Goal: Task Accomplishment & Management: Manage account settings

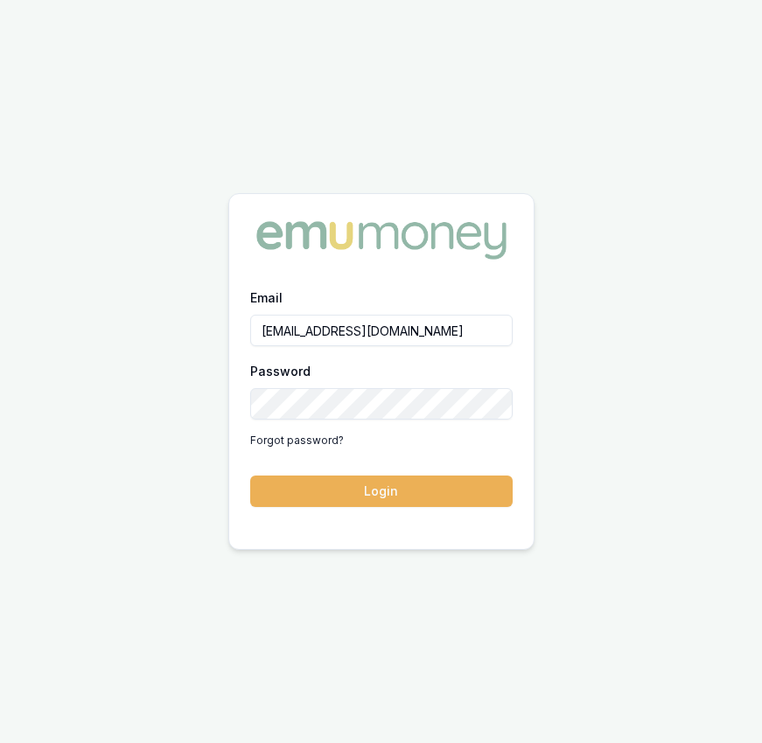
click at [427, 470] on form "Email eujin.ooi@emumoney.com.au Password Forgot password? Login" at bounding box center [381, 397] width 262 height 220
click at [426, 477] on button "Login" at bounding box center [381, 491] width 262 height 31
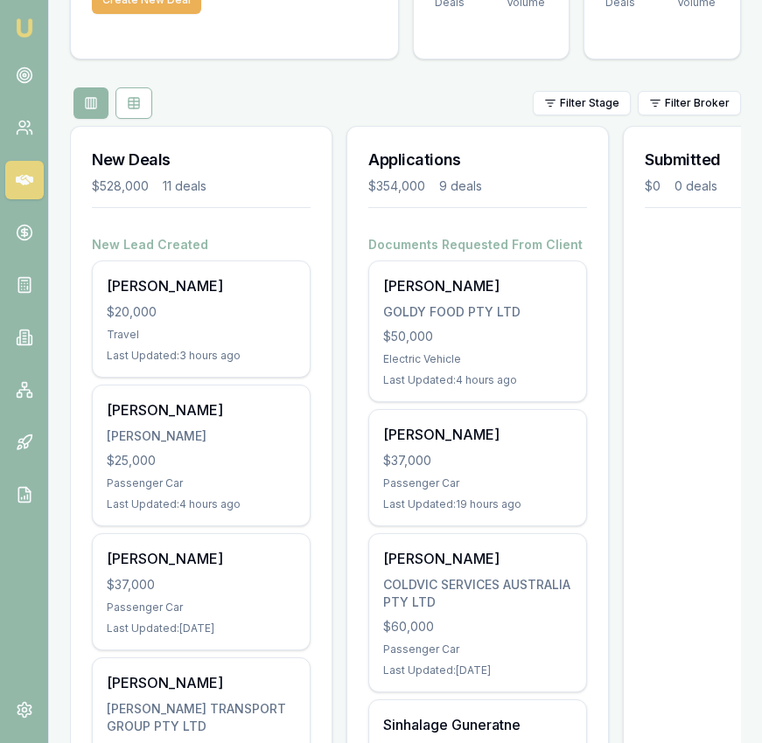
scroll to position [158, 0]
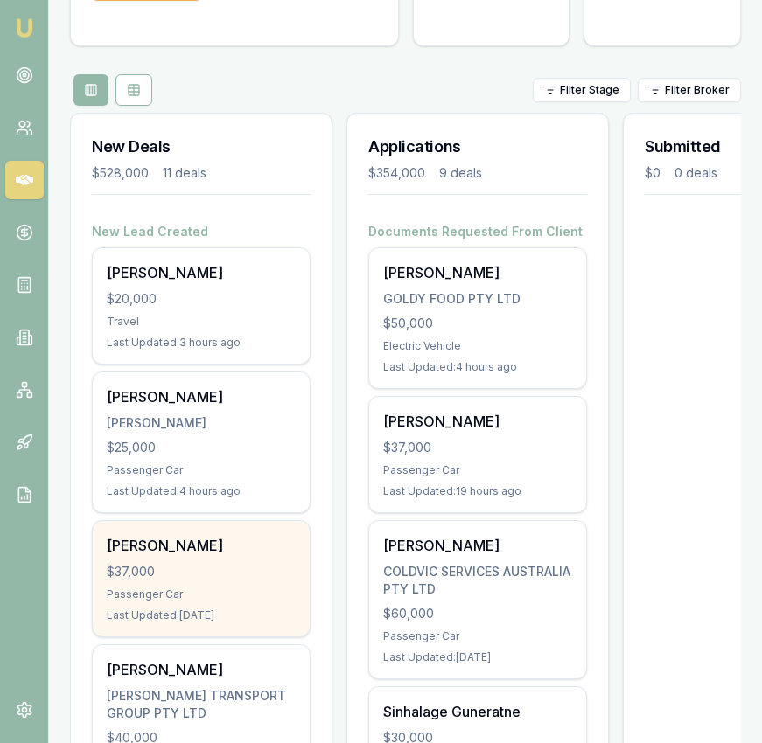
click at [220, 554] on div "[PERSON_NAME]" at bounding box center [201, 545] width 189 height 21
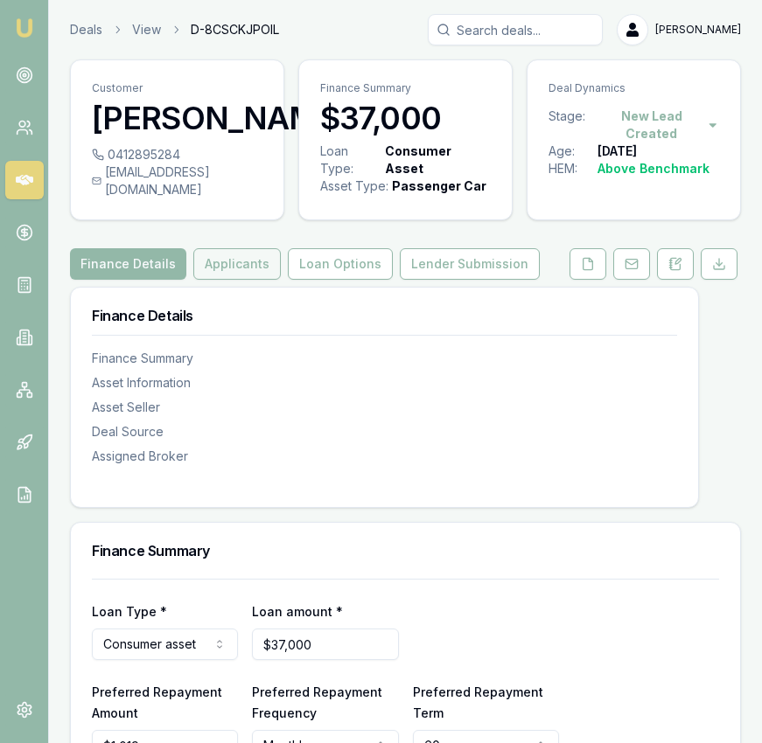
click at [241, 280] on button "Applicants" at bounding box center [236, 263] width 87 height 31
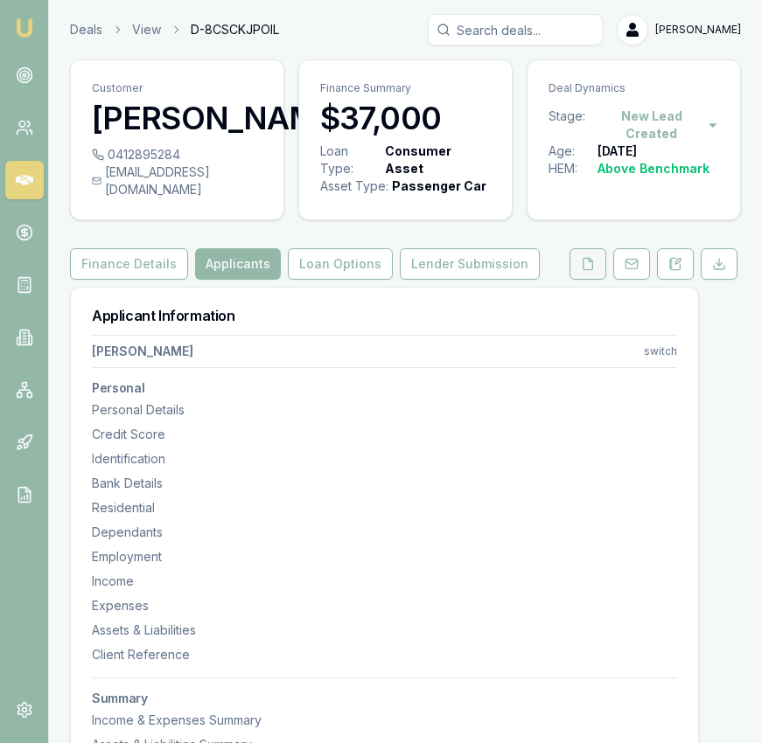
click at [578, 280] on button at bounding box center [587, 263] width 37 height 31
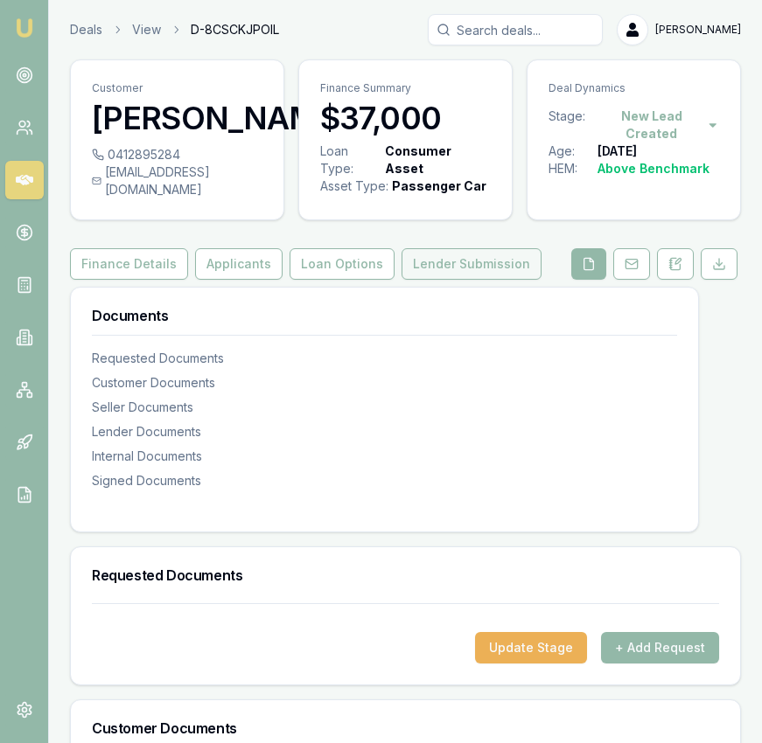
click at [445, 280] on button "Lender Submission" at bounding box center [471, 263] width 140 height 31
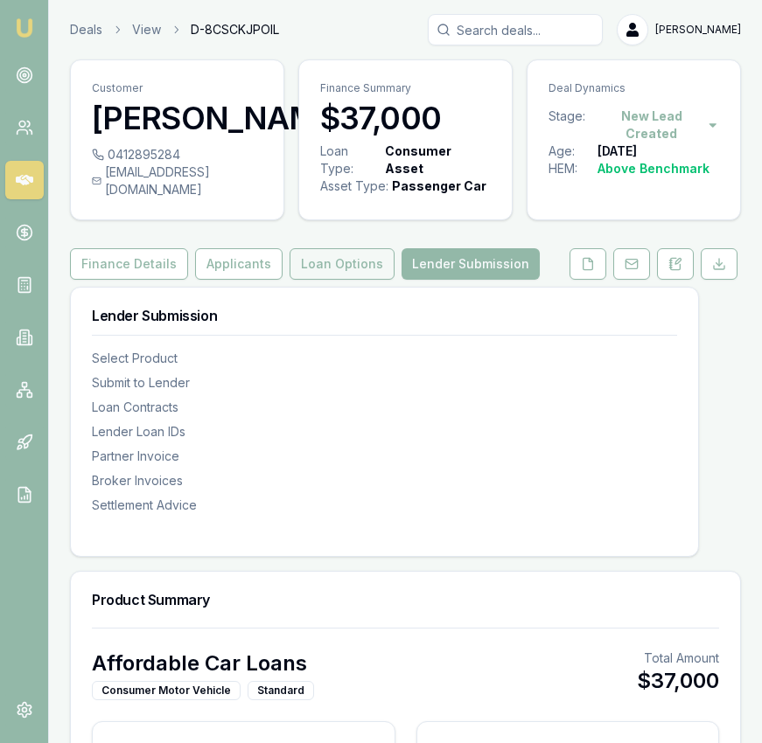
click at [331, 278] on button "Loan Options" at bounding box center [341, 263] width 105 height 31
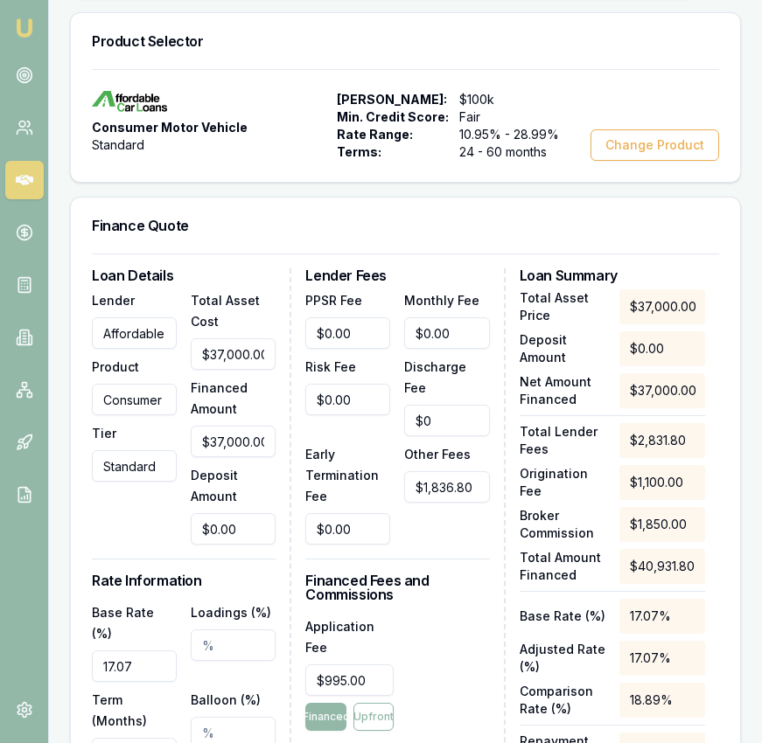
scroll to position [471, 0]
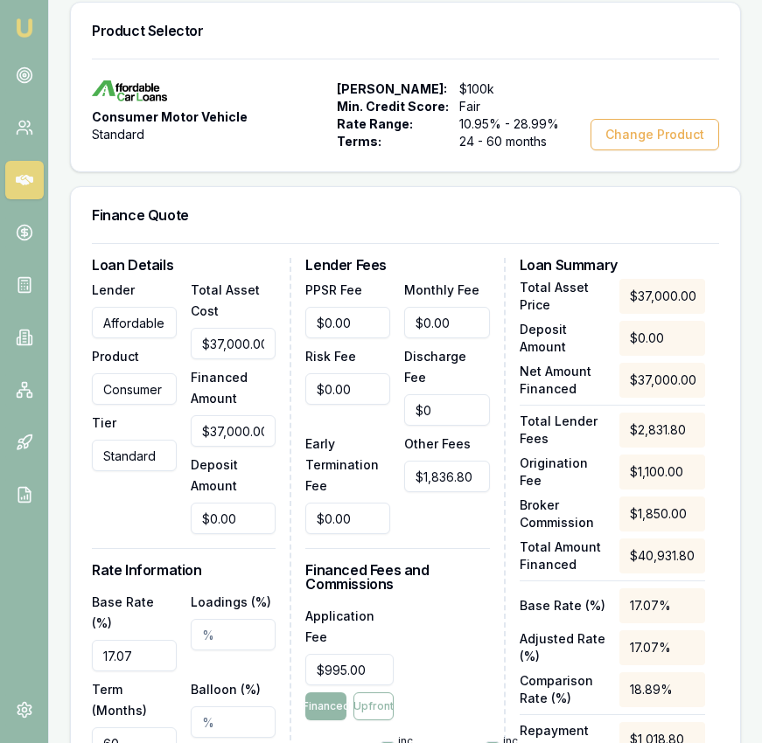
type input "0"
click at [218, 534] on input "0" at bounding box center [233, 518] width 85 height 31
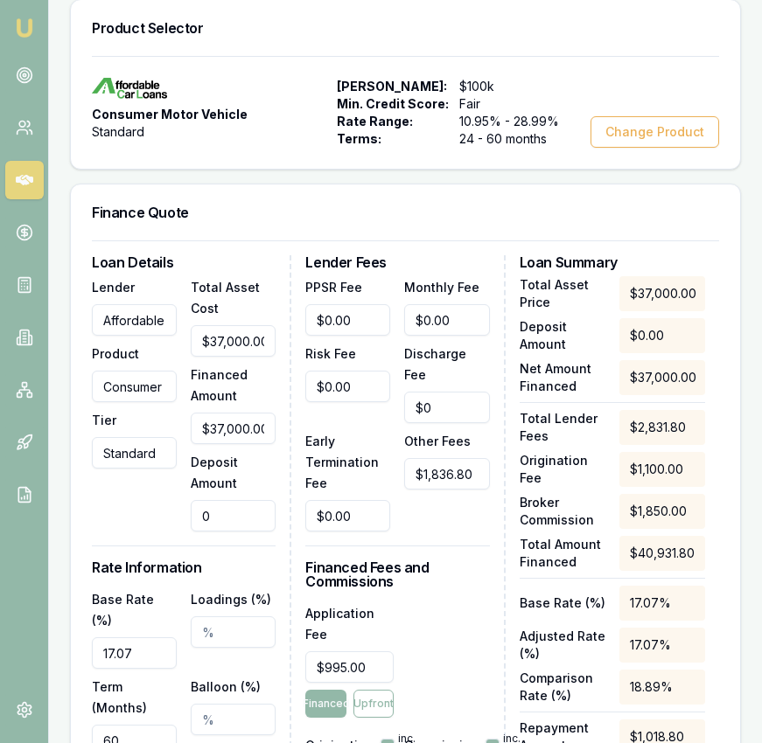
type input "$36,993.00"
type input "7"
type input "$1,849.65"
type input "$36,930.00"
type input "70"
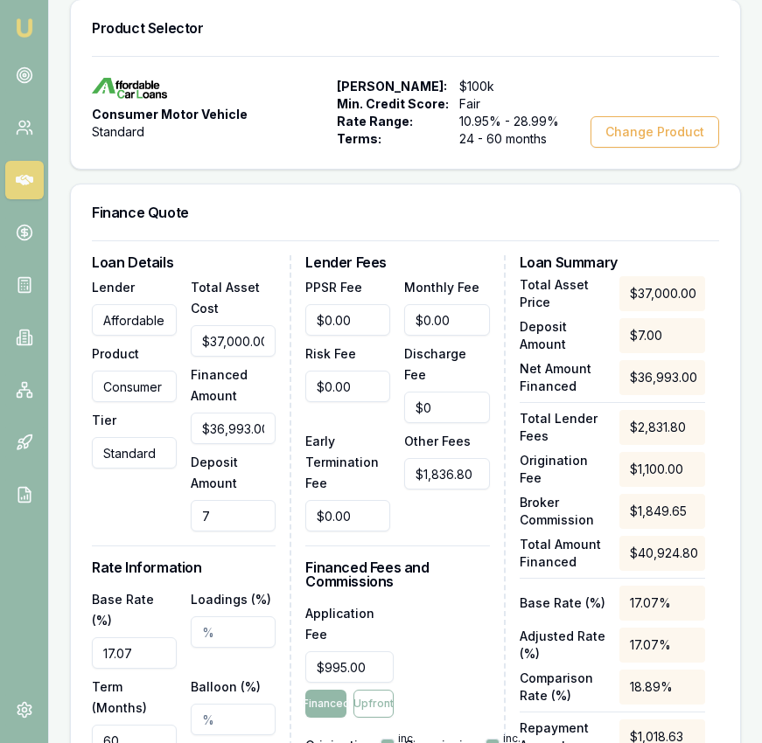
type input "$1,846.50"
type input "$36,300.00"
type input "700"
type input "$1,815.00"
type input "$30,000.00"
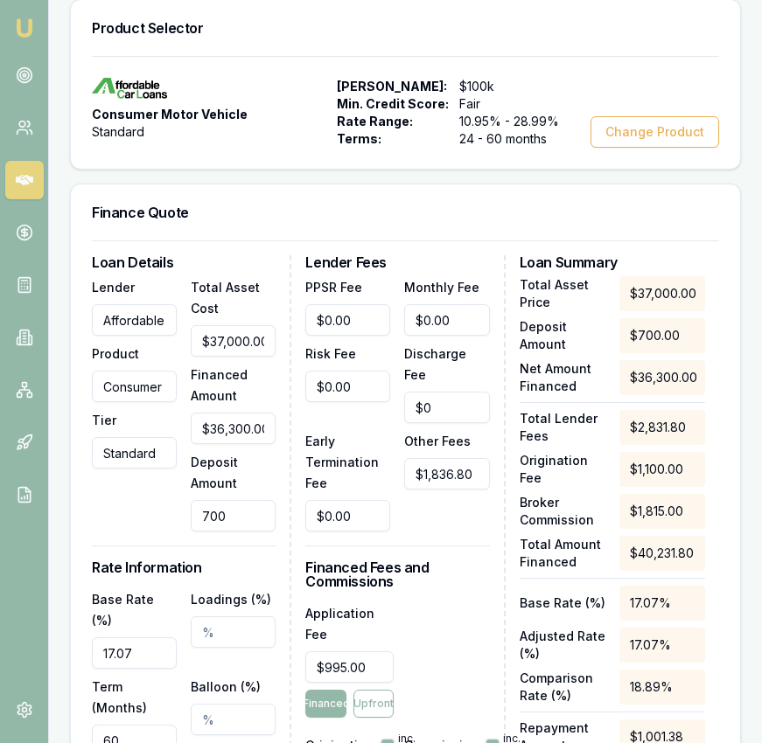
type input "7000"
type input "$1,500.00"
type input "$0.00"
type input "70000"
type input "$0.00"
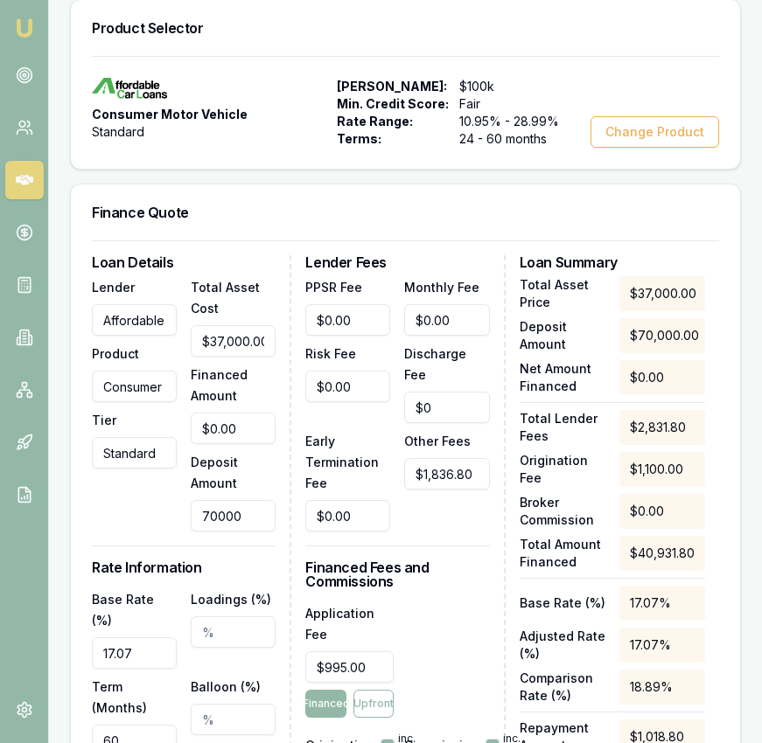
type input "$30,000.00"
type input "7000"
type input "$1,500.00"
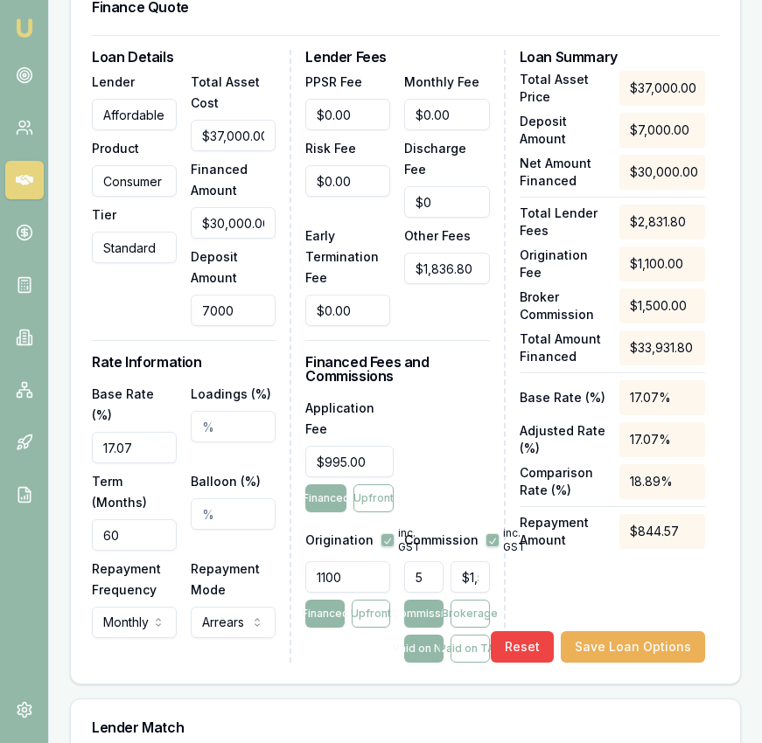
scroll to position [713, 0]
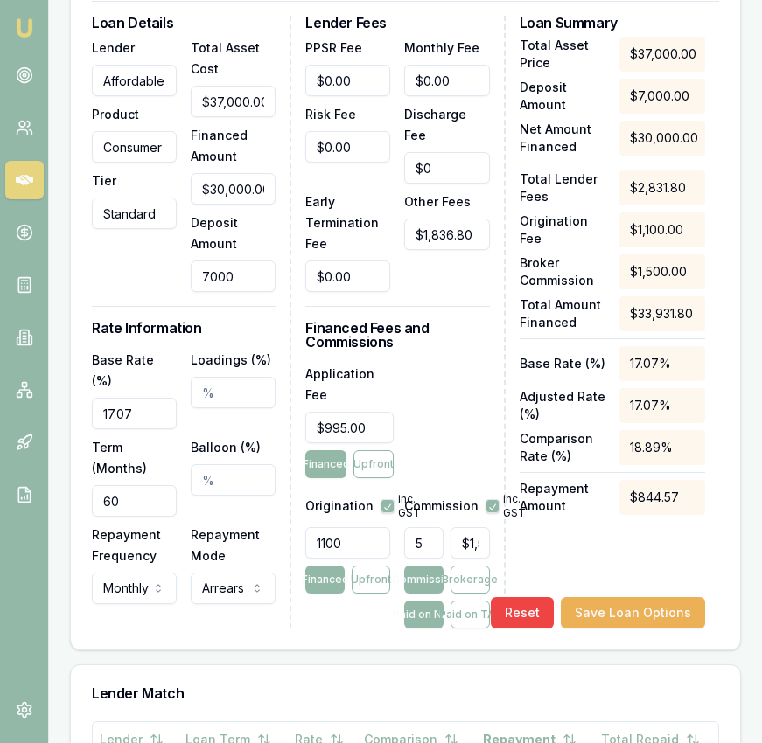
type input "$7,000.00"
click at [363, 163] on input "0" at bounding box center [347, 146] width 85 height 31
type input "$2,413.36"
click at [436, 340] on h3 "Financed Fees and Commissions" at bounding box center [397, 335] width 184 height 28
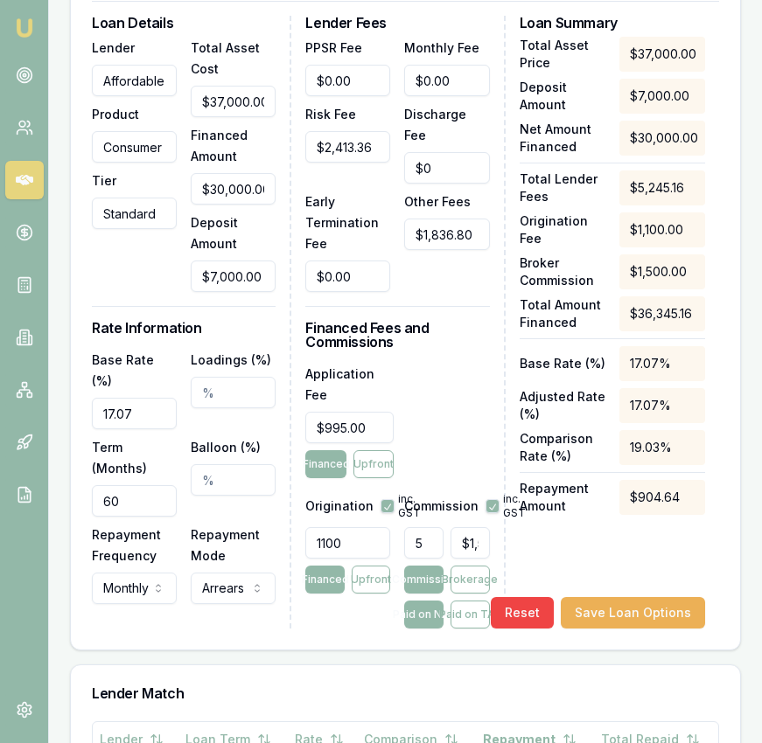
select select "FORTNIGHTLY"
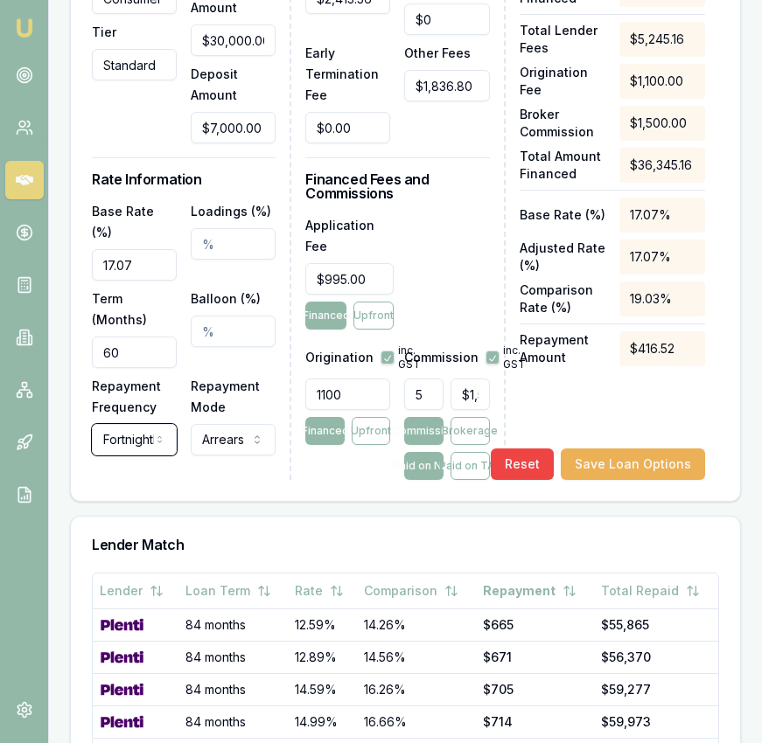
scroll to position [878, 0]
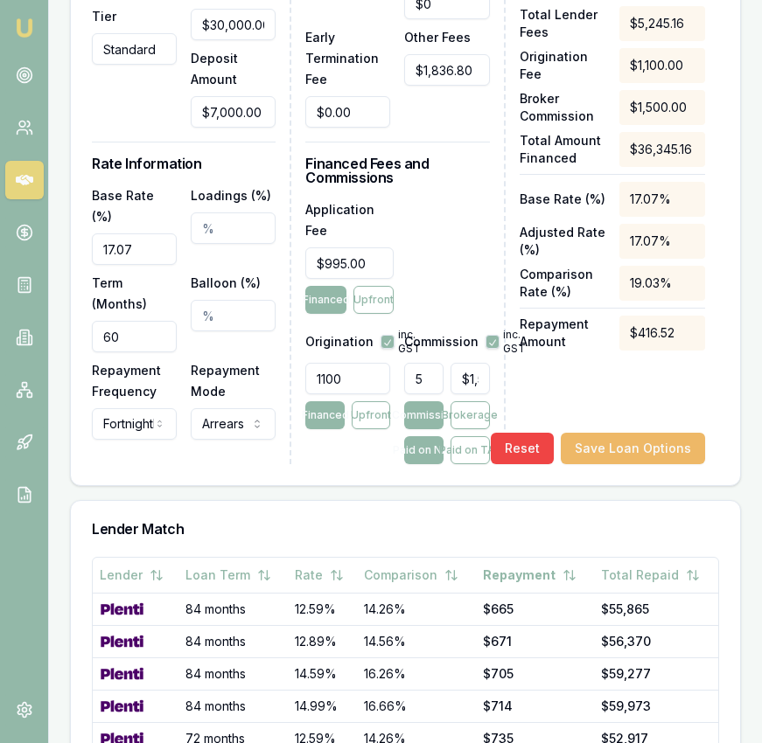
click at [623, 446] on button "Save Loan Options" at bounding box center [632, 448] width 144 height 31
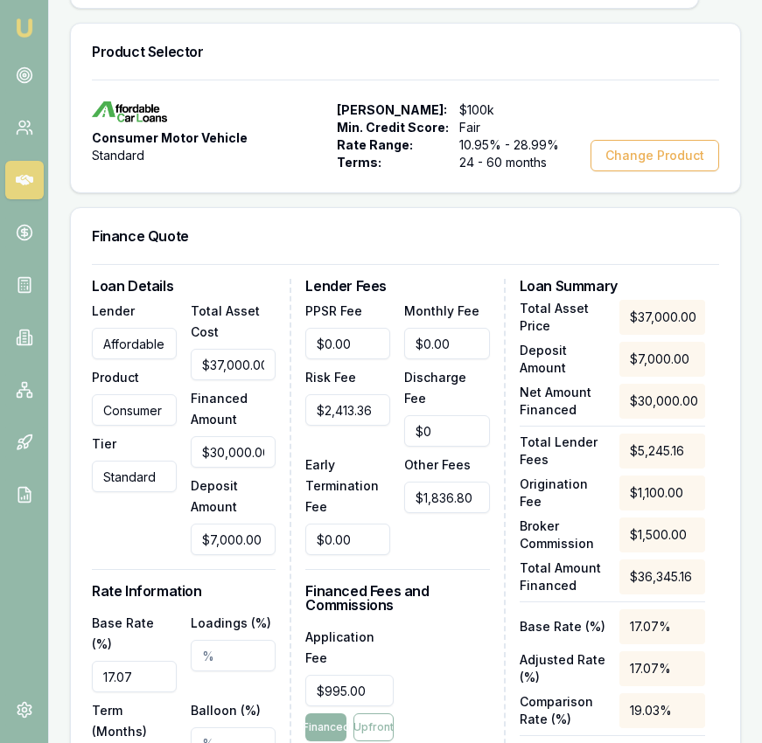
scroll to position [0, 0]
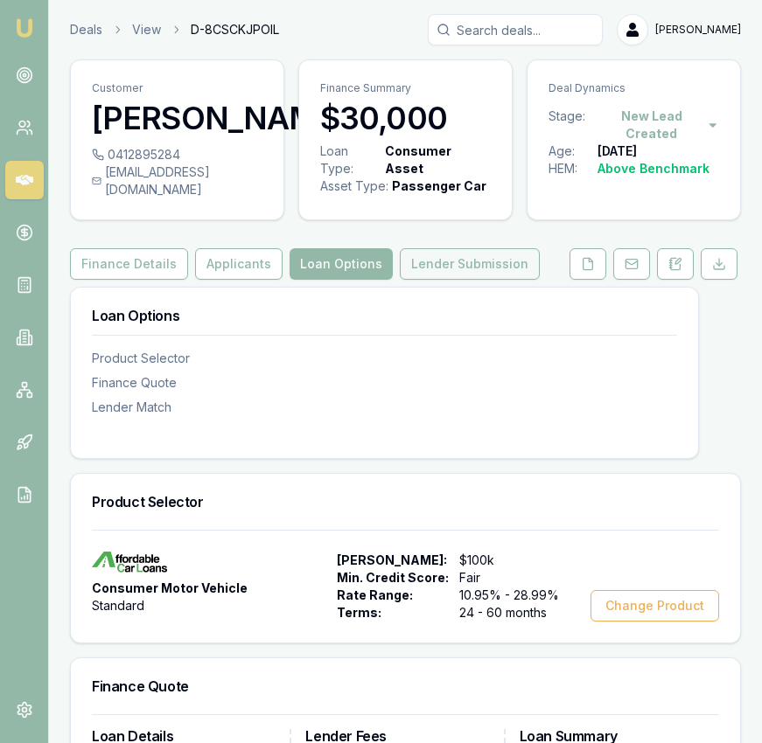
click at [487, 280] on button "Lender Submission" at bounding box center [470, 263] width 140 height 31
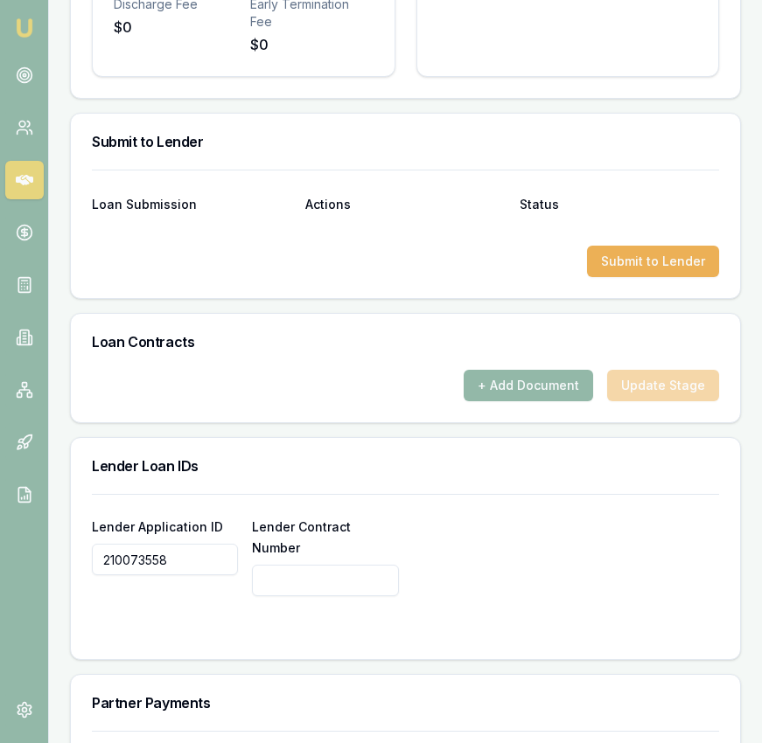
scroll to position [1120, 0]
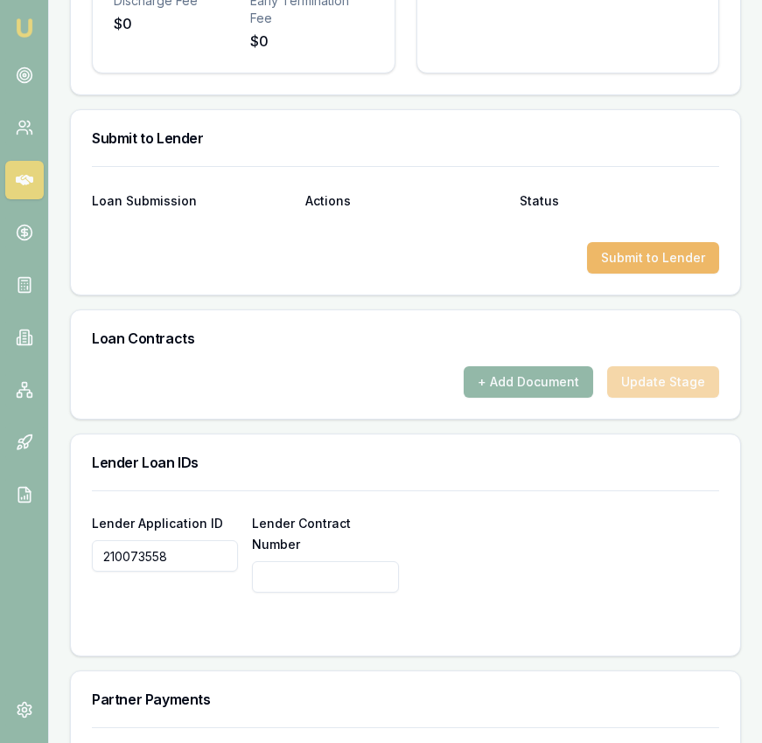
click at [623, 274] on button "Submit to Lender" at bounding box center [653, 257] width 132 height 31
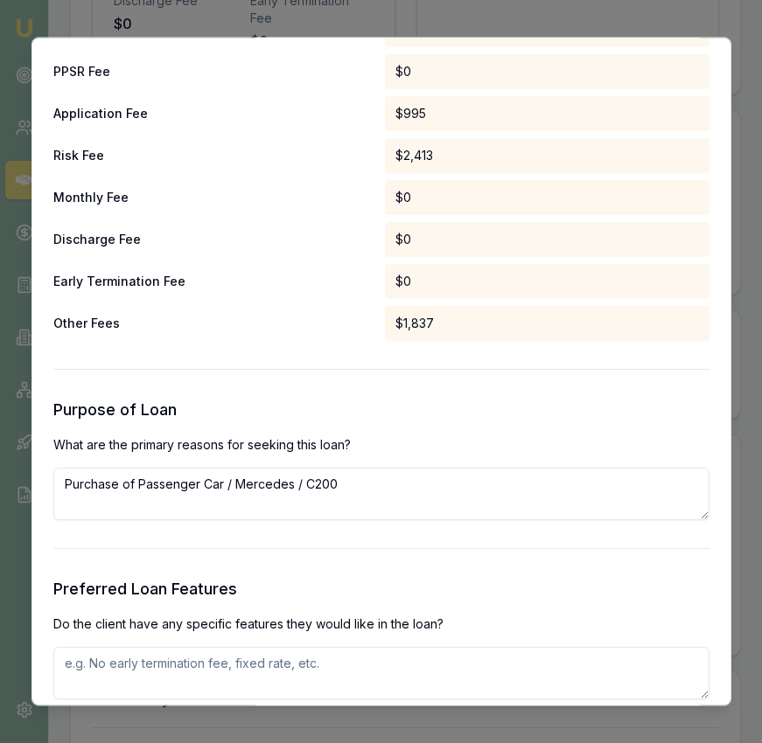
scroll to position [1502, 0]
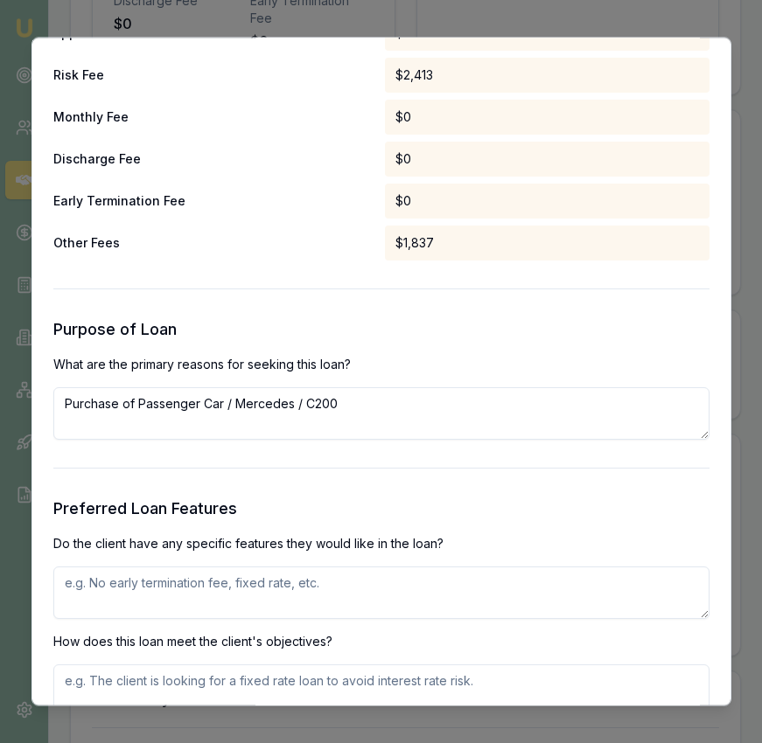
click at [348, 602] on textarea at bounding box center [381, 593] width 656 height 52
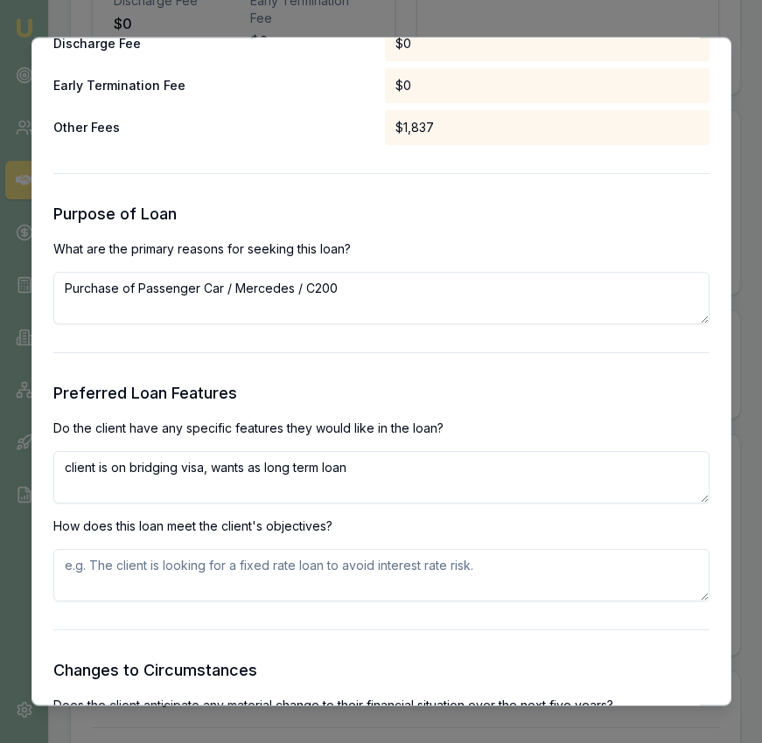
type textarea "client is on bridging visa, wants as long term loan"
click at [366, 621] on form "Selected Product Lender Affordable car loans Loan Type Consumer Asset Product C…" at bounding box center [381, 287] width 656 height 3569
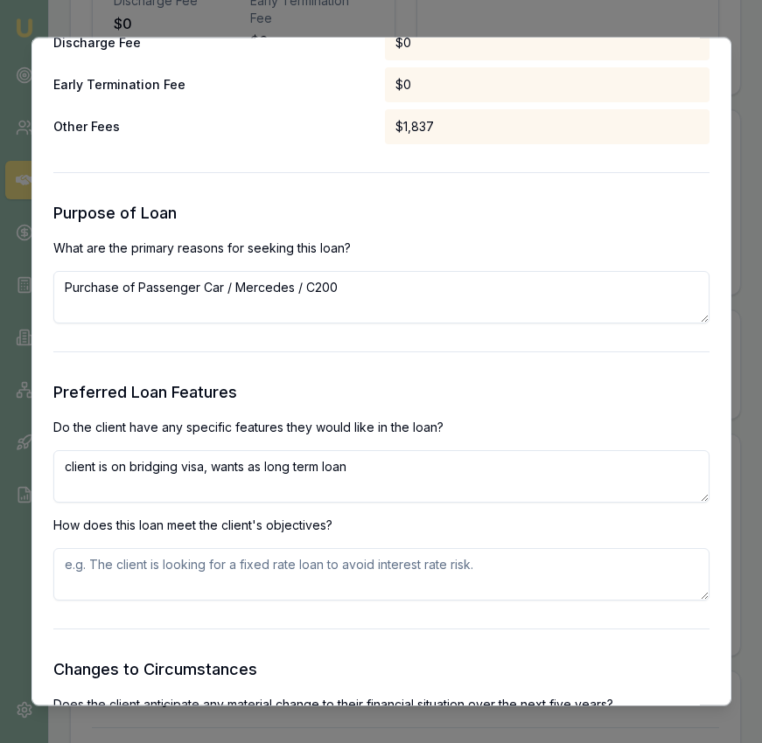
click at [366, 584] on textarea at bounding box center [381, 575] width 656 height 52
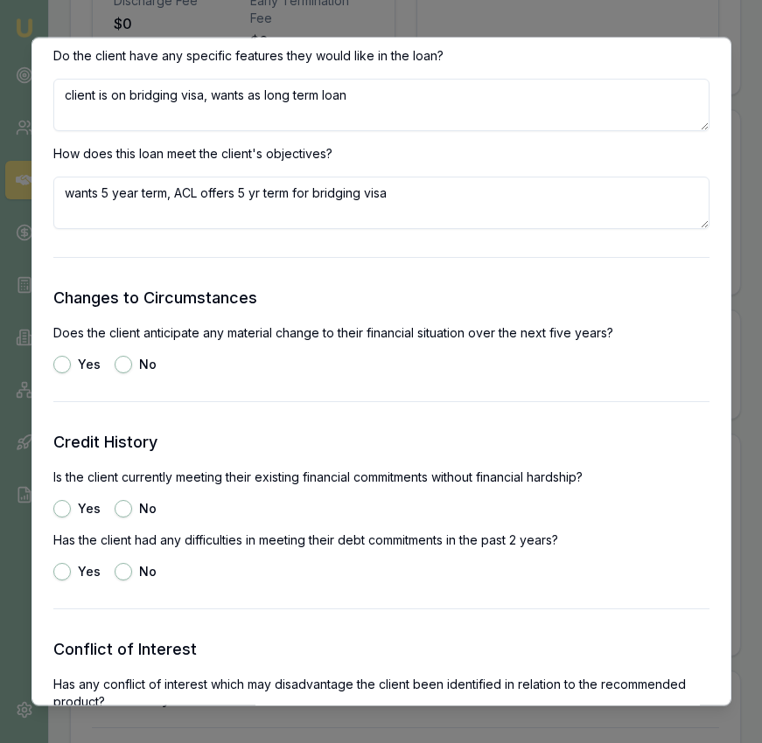
scroll to position [2001, 0]
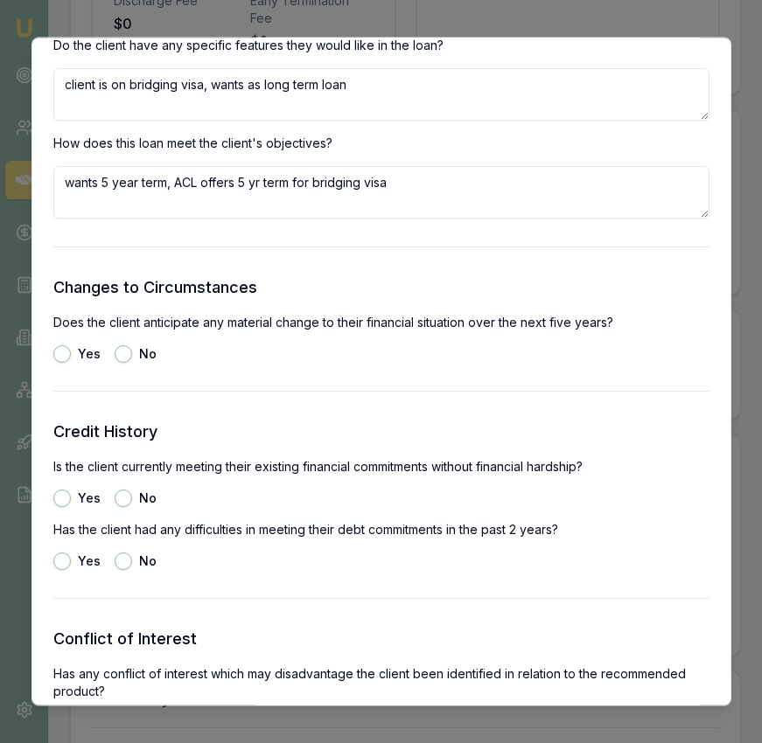
type textarea "wants 5 year term, ACL offers 5 yr term for bridging visa"
drag, startPoint x: 120, startPoint y: 358, endPoint x: 116, endPoint y: 379, distance: 21.3
click at [120, 358] on button "No" at bounding box center [123, 354] width 17 height 17
radio input "true"
click at [65, 492] on button "Yes" at bounding box center [61, 499] width 17 height 17
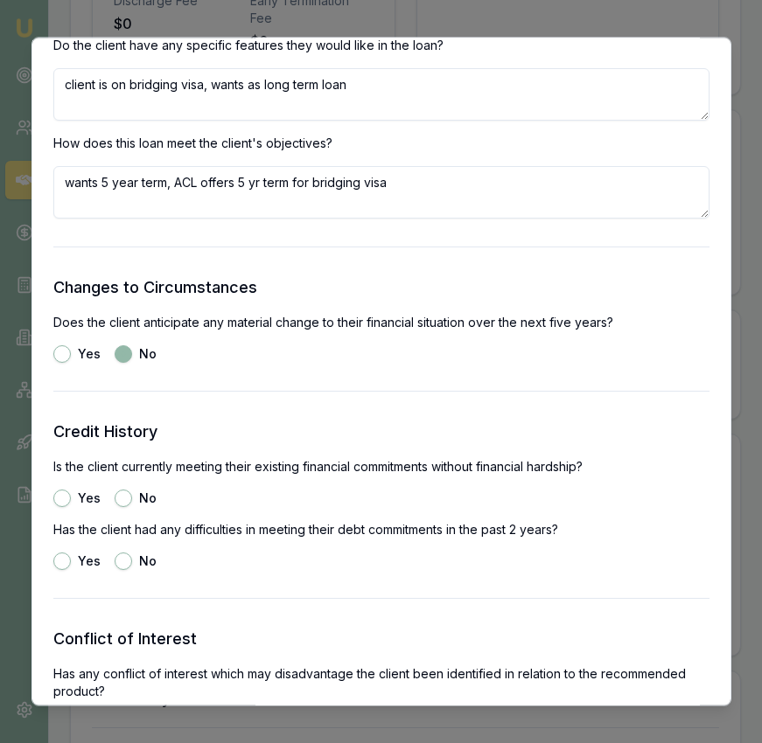
radio input "true"
click at [122, 562] on button "No" at bounding box center [123, 561] width 17 height 17
radio input "true"
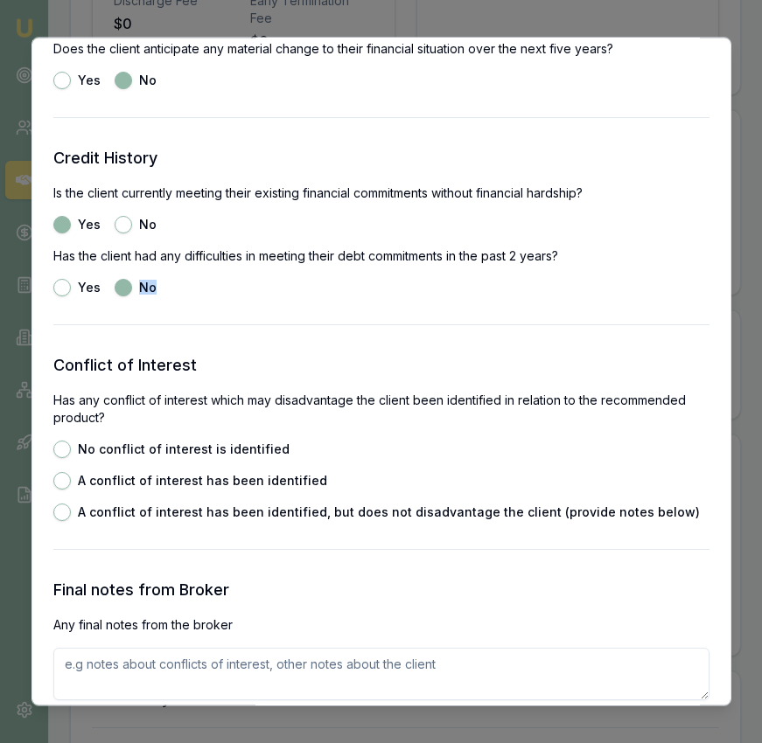
scroll to position [2306, 0]
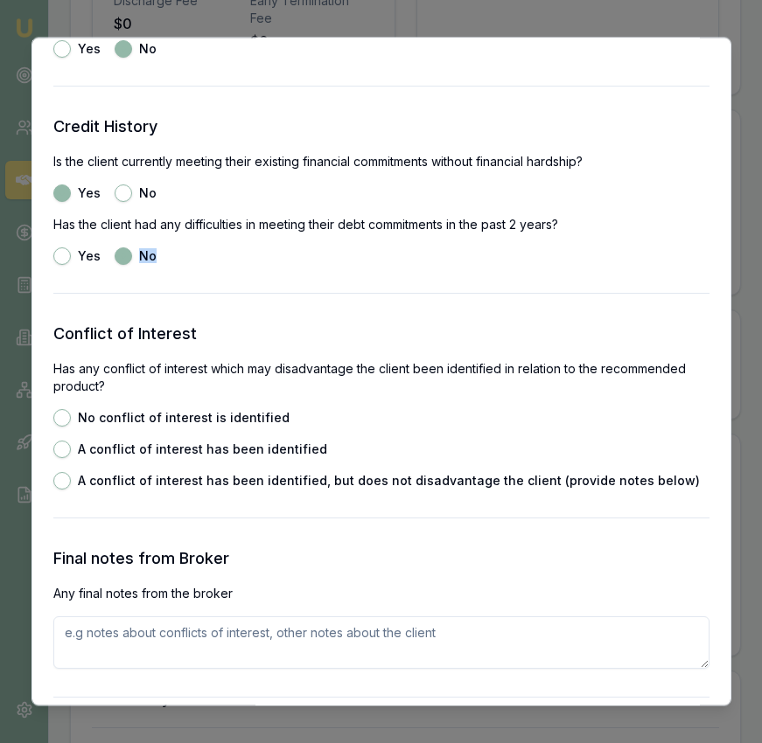
click at [60, 414] on button "No conflict of interest is identified" at bounding box center [61, 418] width 17 height 17
radio input "true"
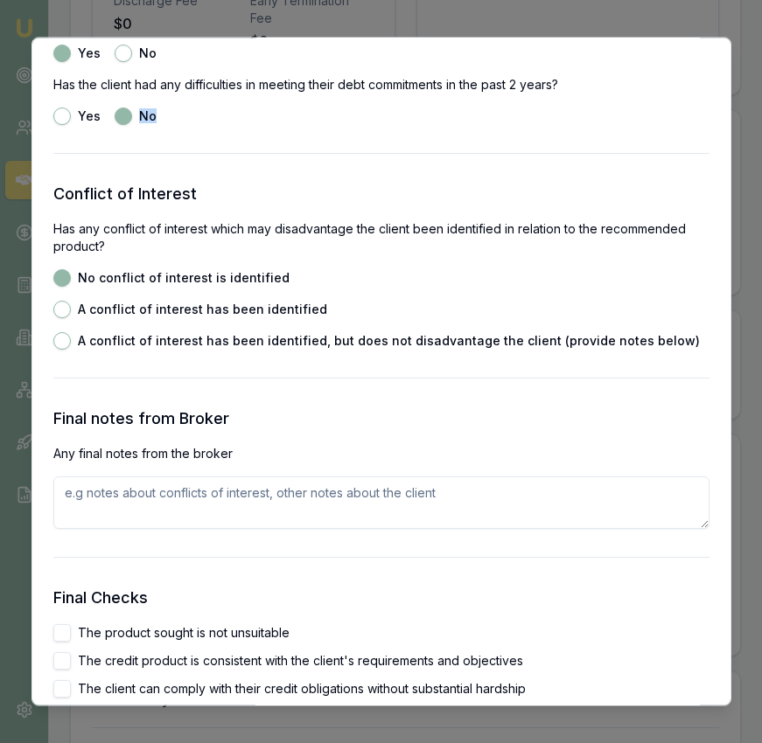
scroll to position [2626, 0]
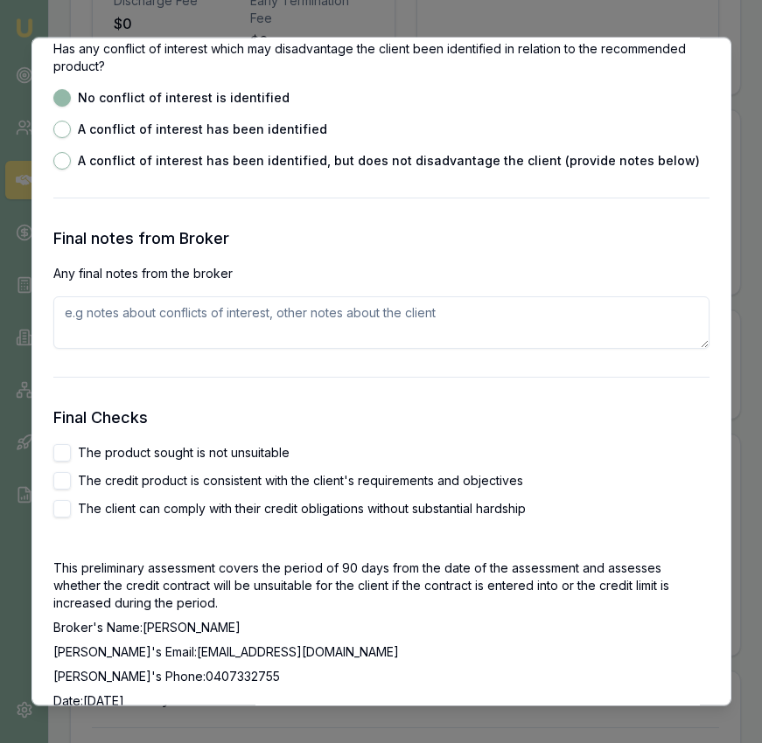
click at [74, 456] on div "The product sought is not unsuitable" at bounding box center [381, 453] width 656 height 17
drag, startPoint x: 63, startPoint y: 454, endPoint x: 64, endPoint y: 477, distance: 22.8
click at [63, 454] on button "The product sought is not unsuitable" at bounding box center [61, 453] width 17 height 17
checkbox input "true"
click at [64, 488] on button "The credit product is consistent with the client's requirements and objectives" at bounding box center [61, 481] width 17 height 17
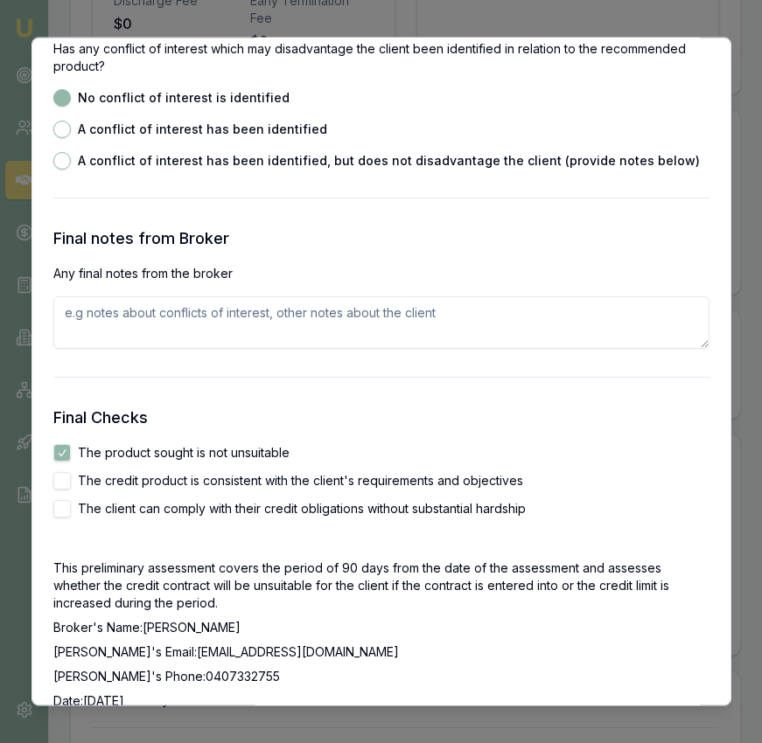
checkbox input "true"
click at [65, 519] on div "Final Checks The product sought is not unsuitable The credit product is consist…" at bounding box center [381, 559] width 656 height 304
click at [62, 511] on button "The client can comply with their credit obligations without substantial hardship" at bounding box center [61, 509] width 17 height 17
checkbox input "true"
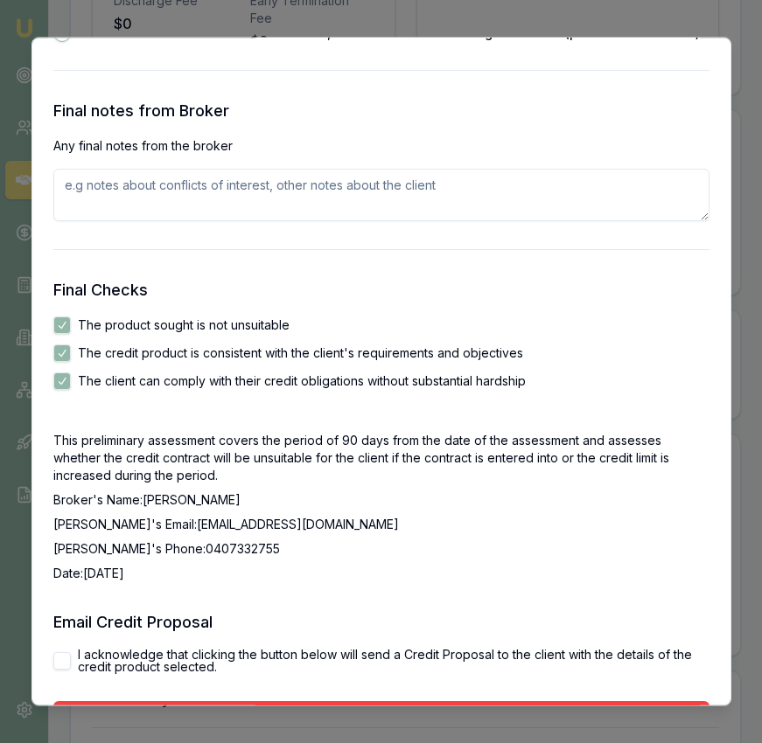
scroll to position [2879, 0]
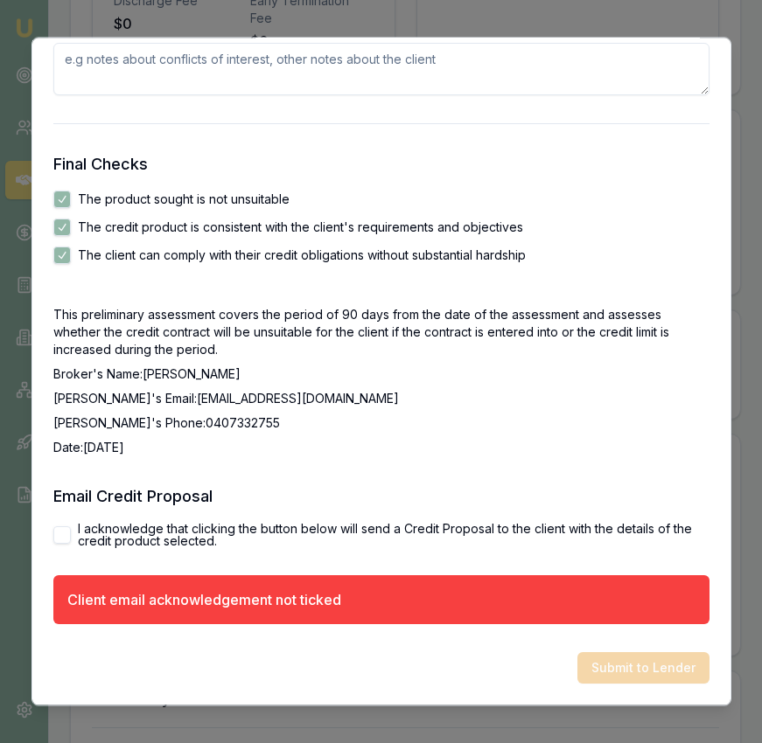
click at [67, 538] on button "I acknowledge that clicking the button below will send a Credit Proposal to the…" at bounding box center [61, 535] width 17 height 17
checkbox input "true"
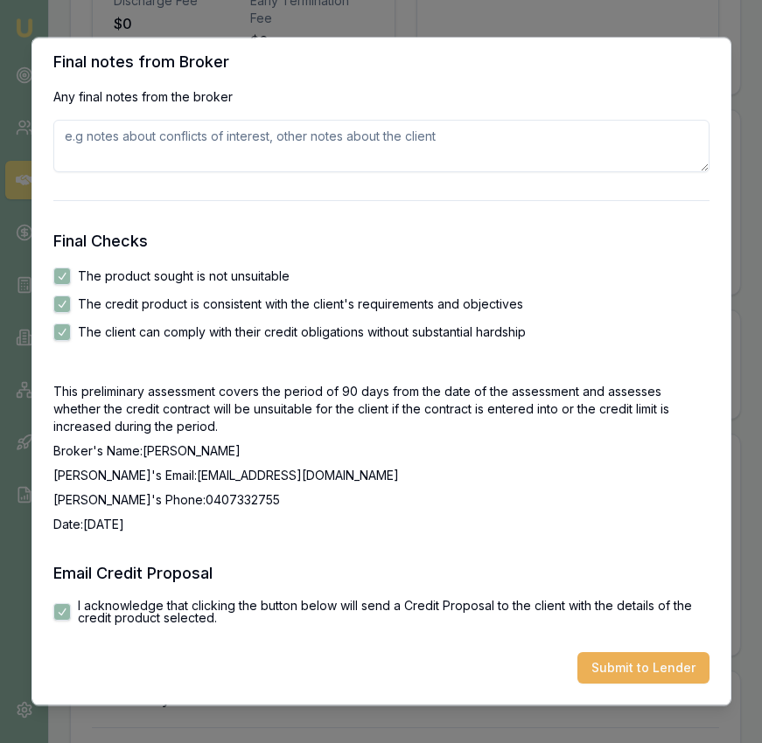
scroll to position [2802, 0]
click at [706, 686] on div "Preliminary Assessment Please complete the following assessment to submit to th…" at bounding box center [380, 372] width 699 height 669
drag, startPoint x: 684, startPoint y: 677, endPoint x: 641, endPoint y: 647, distance: 52.1
click at [684, 677] on button "Submit to Lender" at bounding box center [643, 668] width 132 height 31
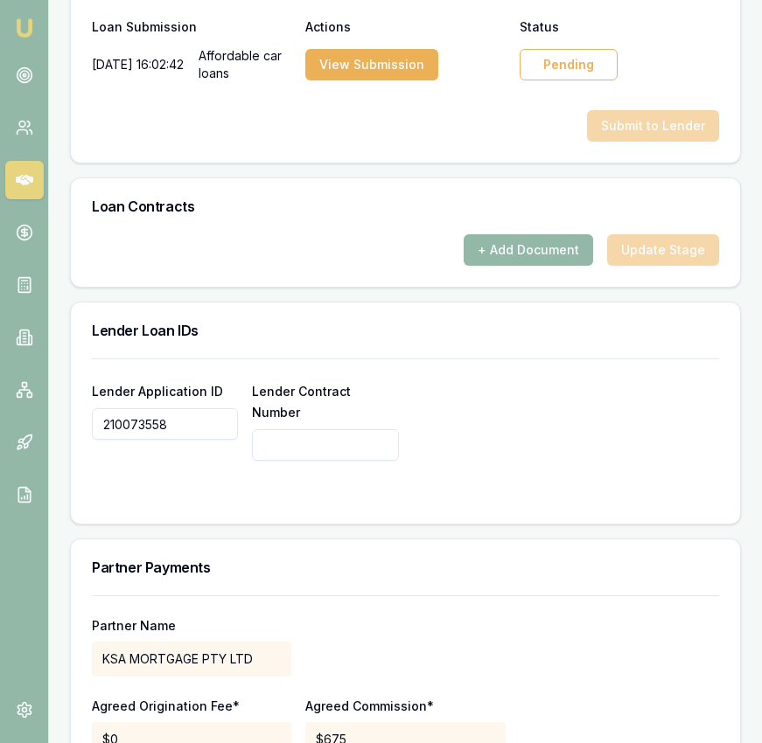
scroll to position [1183, 0]
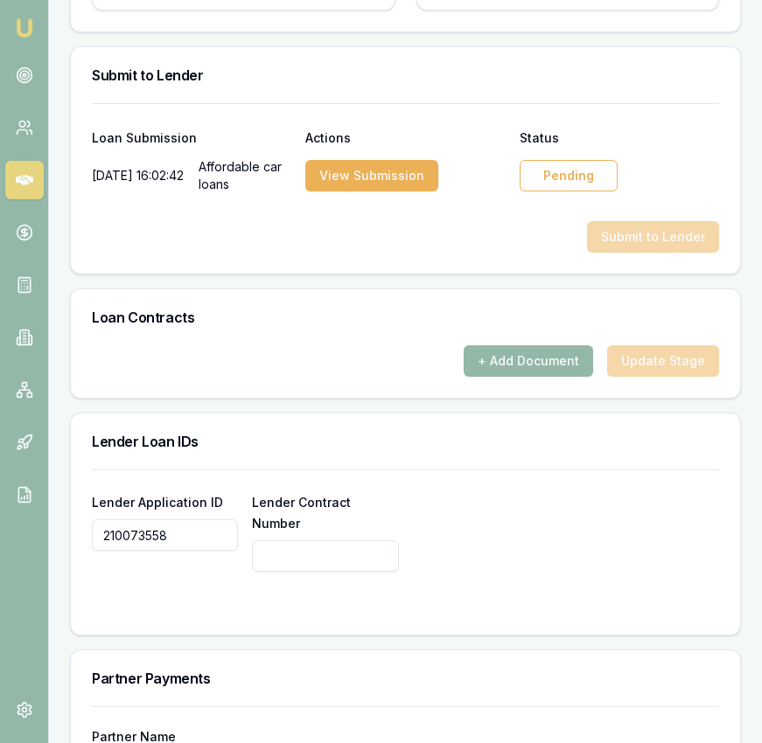
click at [558, 191] on div "Pending" at bounding box center [568, 175] width 98 height 31
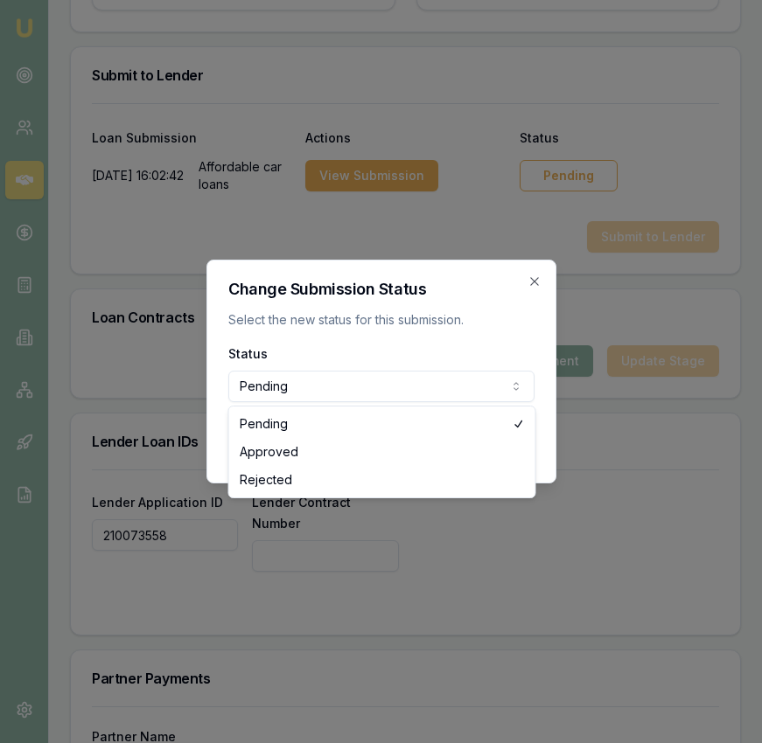
select select "APPROVED"
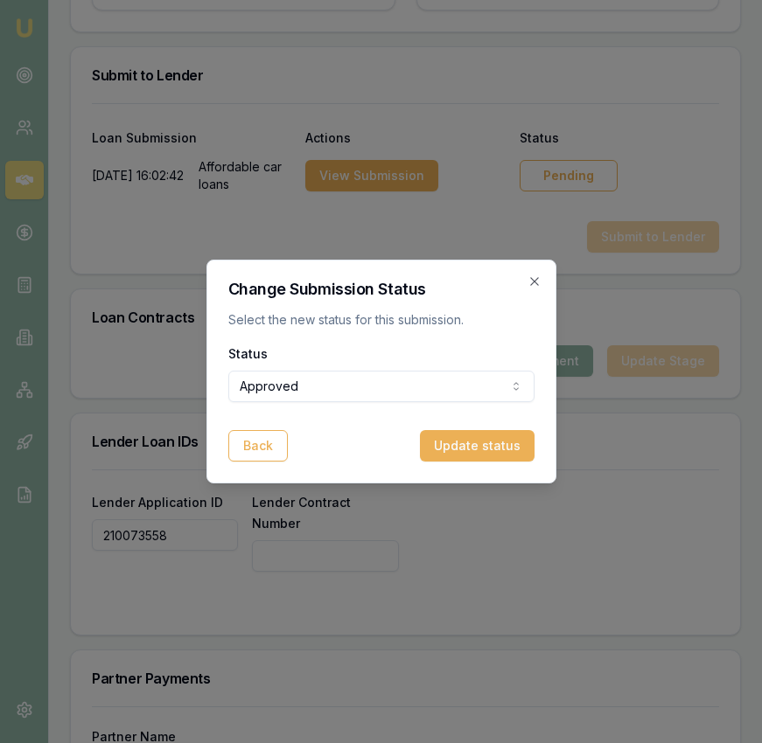
click at [489, 451] on button "Update status" at bounding box center [477, 445] width 115 height 31
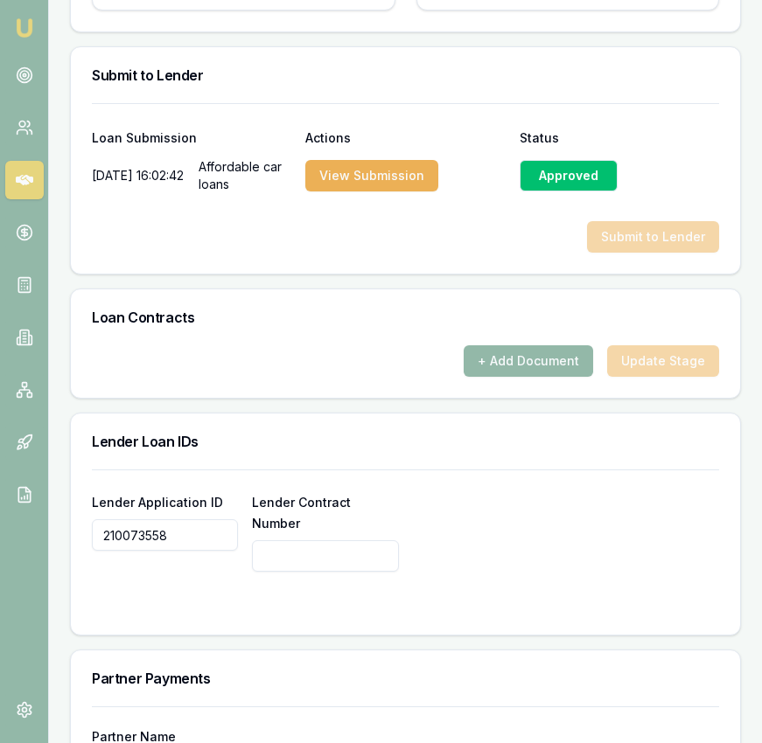
paste input "5072249"
type input "5072249"
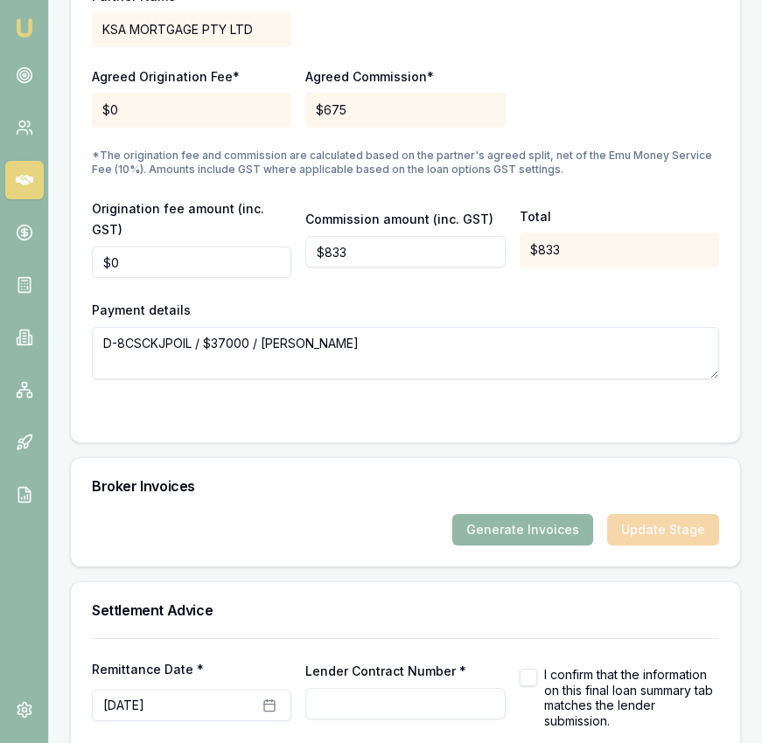
scroll to position [1926, 0]
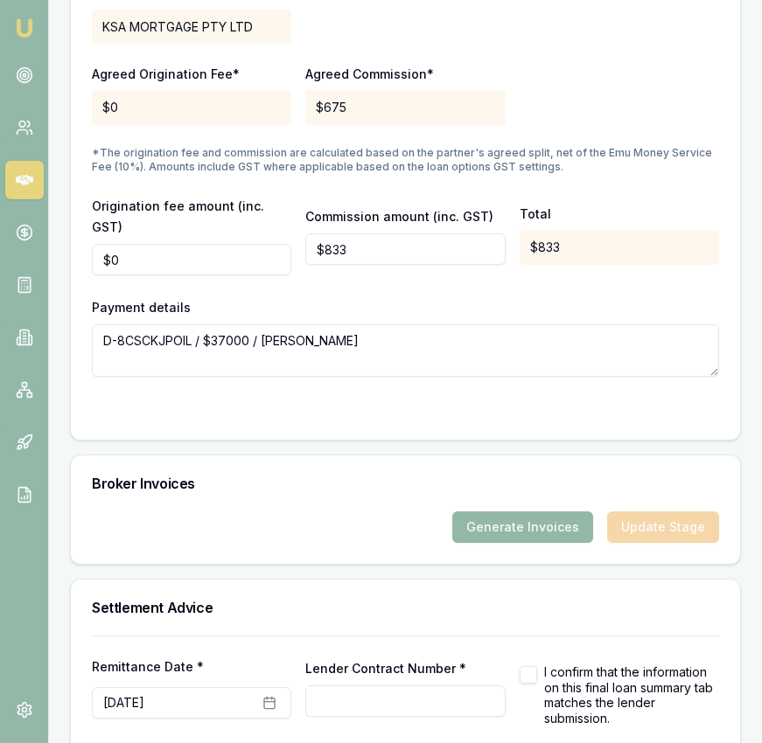
type input "5072249"
click at [225, 324] on textarea "D-8CSCKJPOIL / $37000 / [PERSON_NAME]" at bounding box center [405, 350] width 627 height 52
click at [228, 324] on textarea "D-8CSCKJPOIL / $37000 / [PERSON_NAME]" at bounding box center [405, 350] width 627 height 52
type textarea "D-8CSCKJPOIL / $30000 / [PERSON_NAME]"
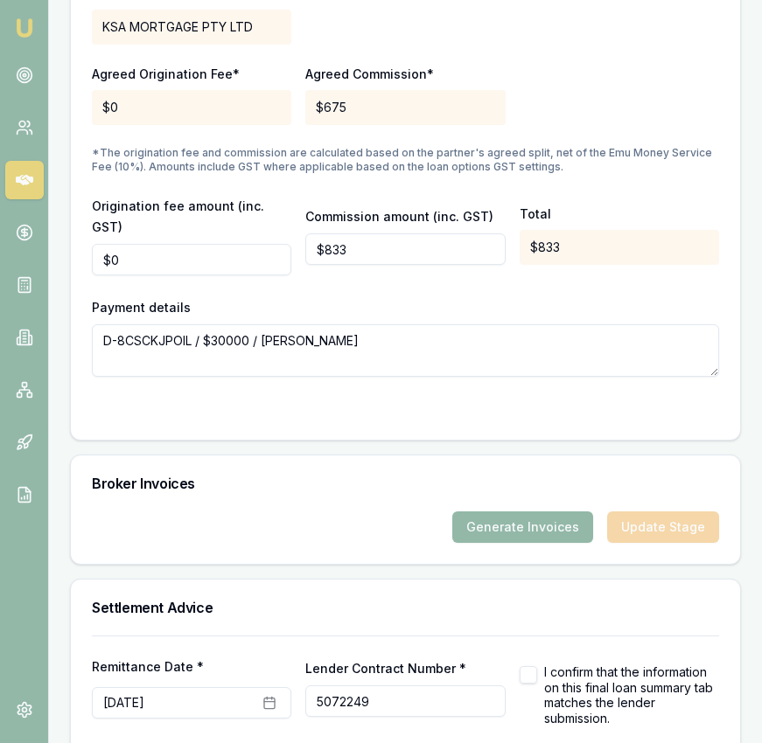
click at [332, 456] on div "Broker Invoices" at bounding box center [405, 484] width 669 height 56
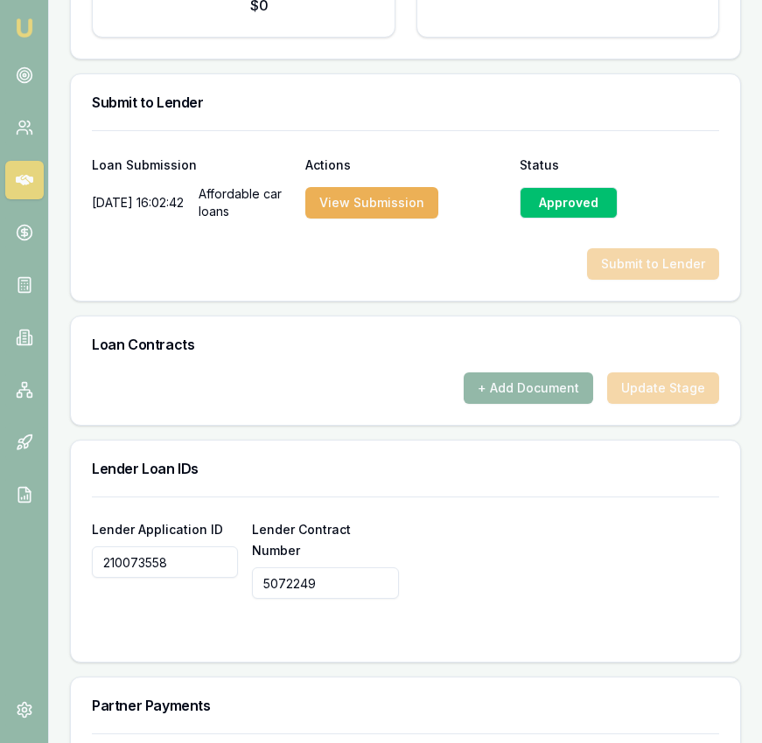
scroll to position [1994, 0]
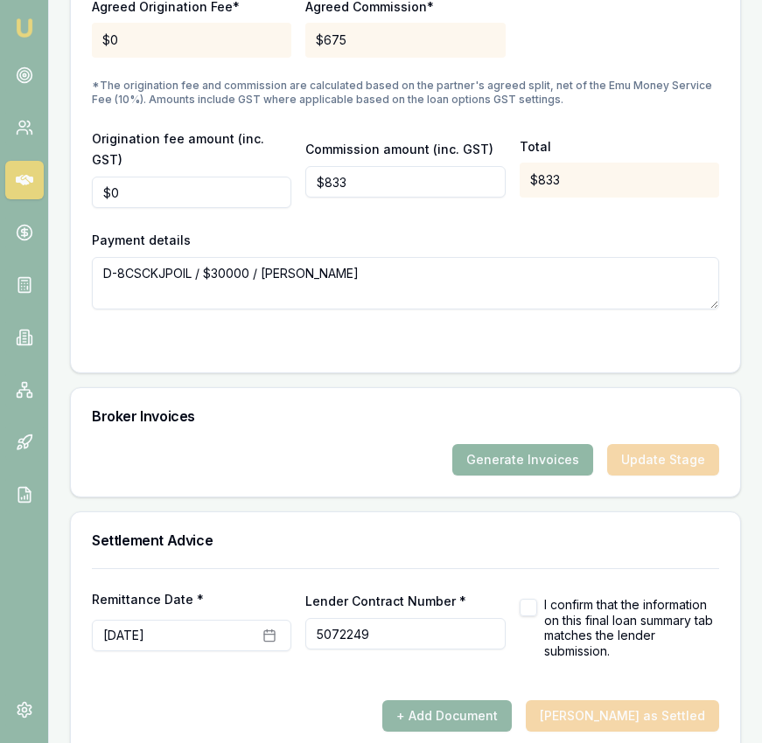
click at [492, 444] on button "Generate Invoices" at bounding box center [522, 459] width 141 height 31
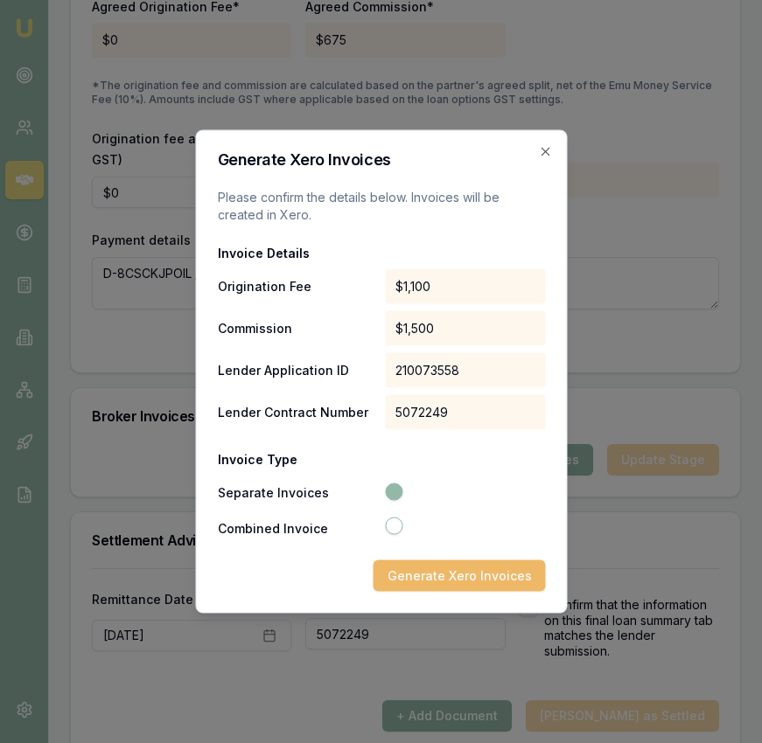
click at [435, 584] on button "Generate Xero Invoices" at bounding box center [458, 575] width 172 height 31
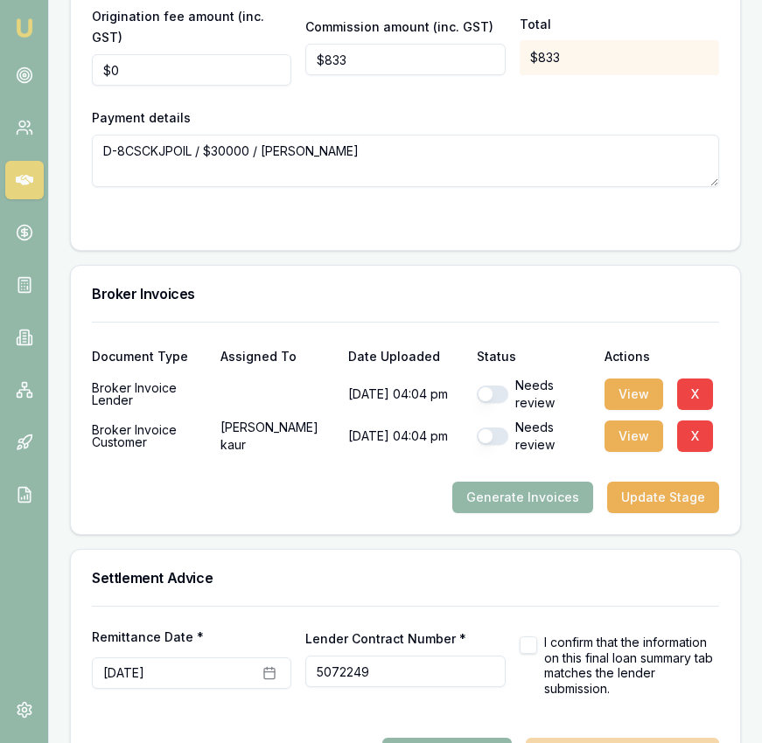
scroll to position [2111, 0]
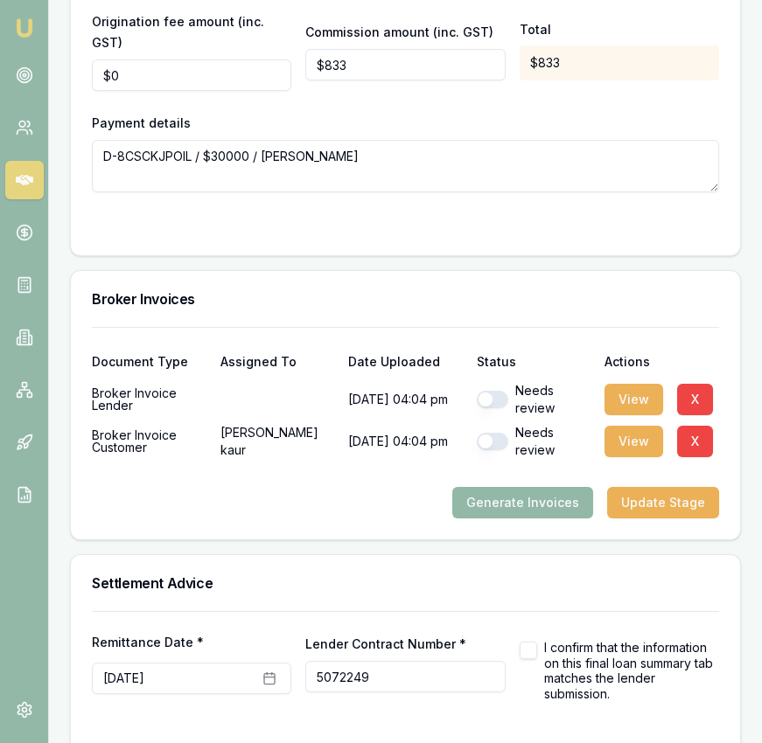
click at [498, 433] on button "button" at bounding box center [492, 441] width 31 height 17
checkbox input "true"
click at [495, 391] on button "button" at bounding box center [492, 399] width 31 height 17
checkbox input "true"
click at [623, 426] on button "View" at bounding box center [633, 441] width 59 height 31
